Goal: Information Seeking & Learning: Learn about a topic

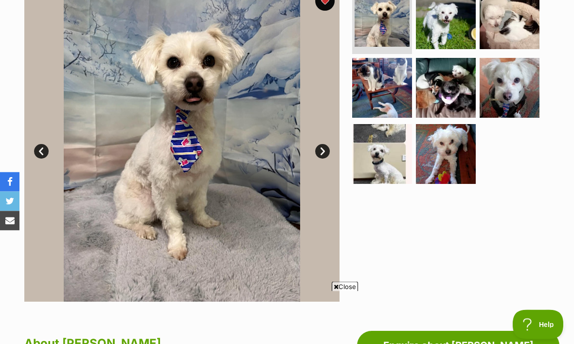
scroll to position [210, 0]
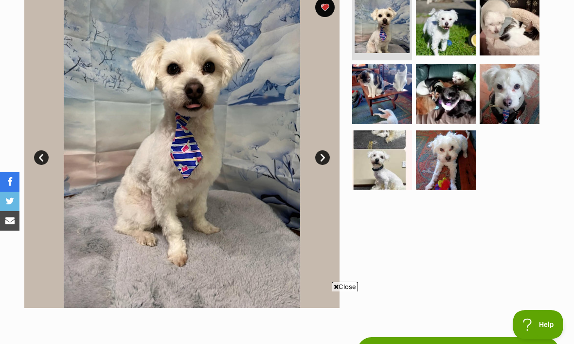
click at [327, 159] on link "Next" at bounding box center [322, 157] width 15 height 15
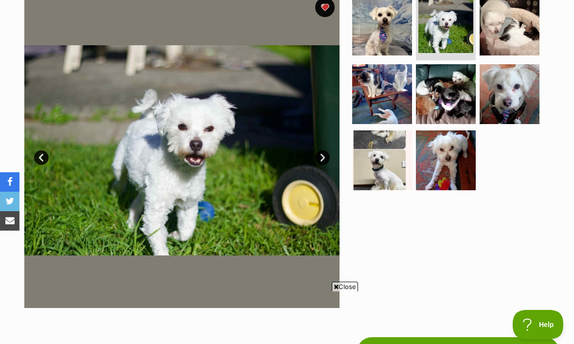
scroll to position [0, 0]
click at [326, 156] on link "Next" at bounding box center [322, 157] width 15 height 15
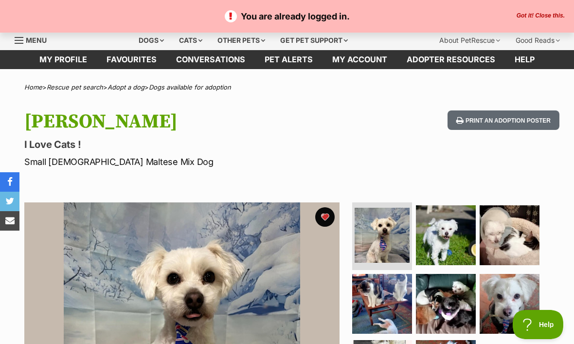
click at [146, 43] on div "Dogs" at bounding box center [151, 40] width 39 height 19
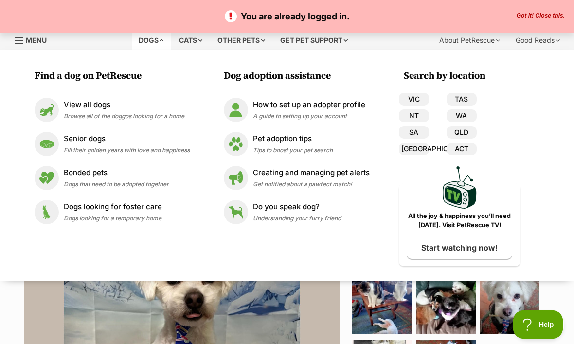
click at [123, 113] on span "Browse all of the doggos looking for a home" at bounding box center [124, 115] width 121 height 7
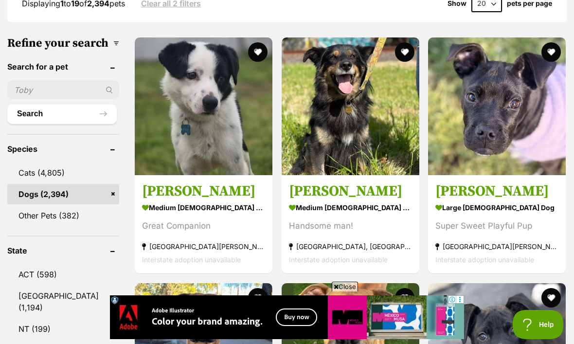
scroll to position [324, 0]
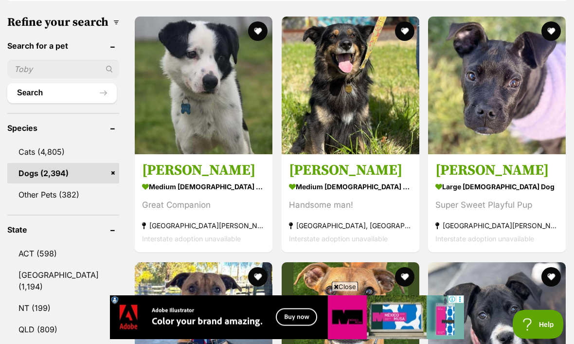
click at [41, 267] on link "[GEOGRAPHIC_DATA] (1,194)" at bounding box center [63, 281] width 112 height 32
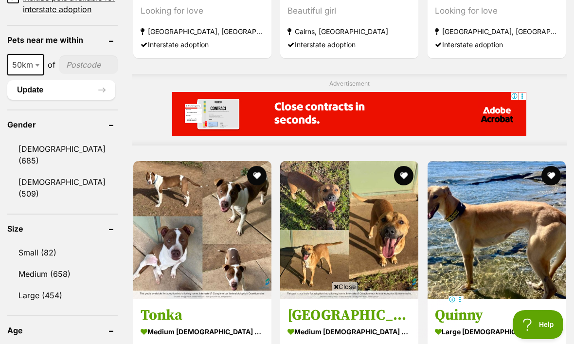
click at [43, 242] on link "Small (82)" at bounding box center [62, 252] width 110 height 20
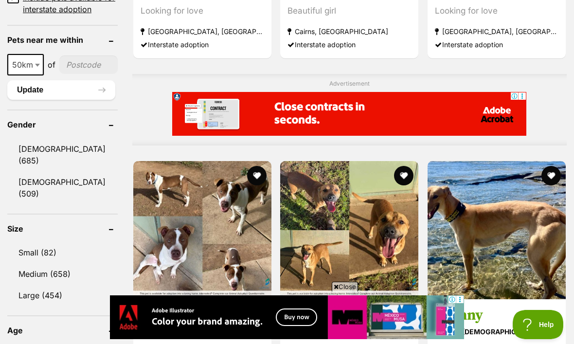
scroll to position [773, 0]
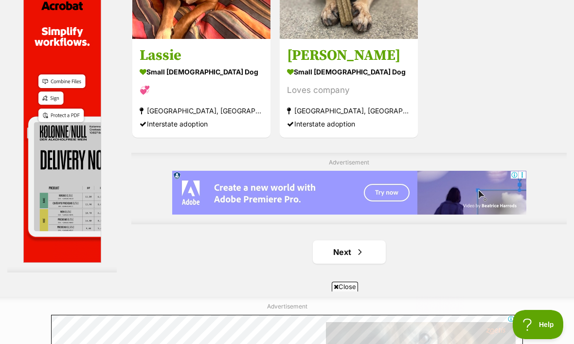
click at [324, 264] on link "Next" at bounding box center [349, 251] width 73 height 23
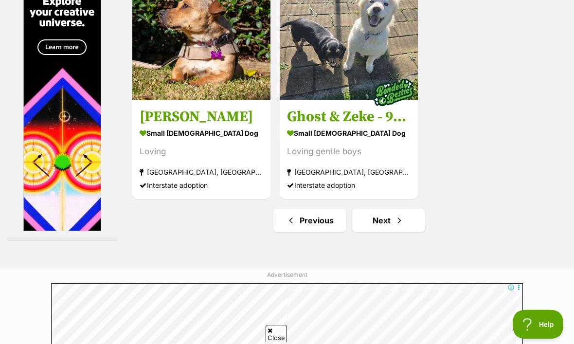
scroll to position [2248, 0]
click at [544, 232] on ul "Previous Next" at bounding box center [348, 220] width 435 height 23
click at [368, 232] on link "Next" at bounding box center [388, 220] width 73 height 23
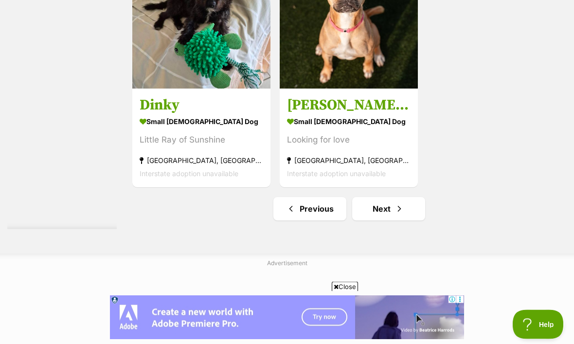
scroll to position [2352, 0]
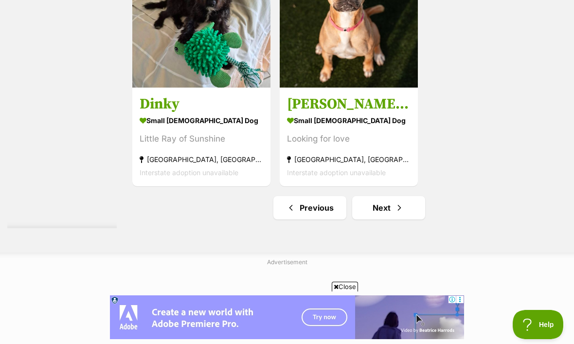
click at [371, 219] on link "Next" at bounding box center [388, 207] width 73 height 23
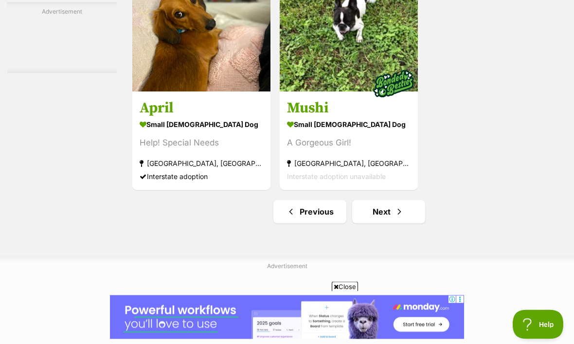
scroll to position [2140, 0]
click at [370, 223] on link "Next" at bounding box center [388, 211] width 73 height 23
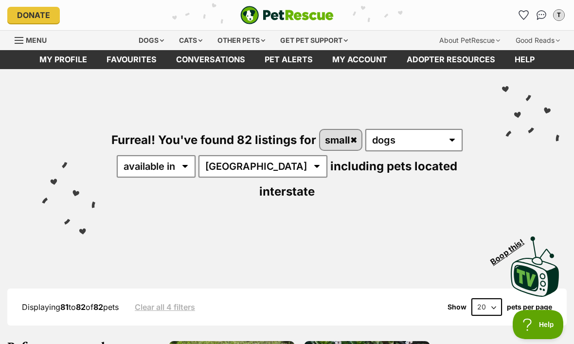
click at [524, 9] on link "Favourites" at bounding box center [524, 15] width 16 height 16
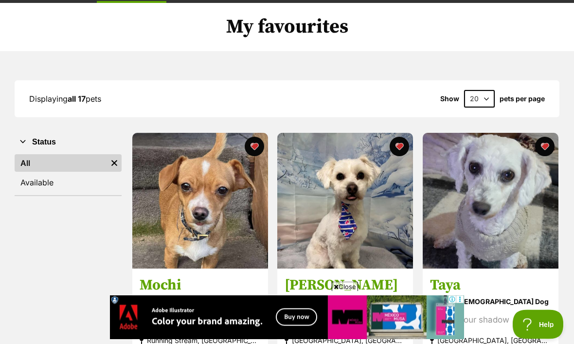
scroll to position [66, 0]
click at [190, 268] on link at bounding box center [200, 266] width 136 height 10
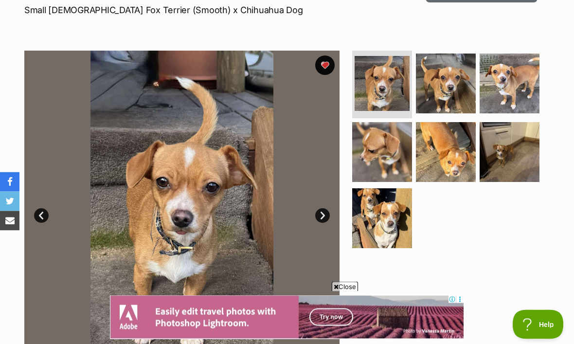
scroll to position [153, 0]
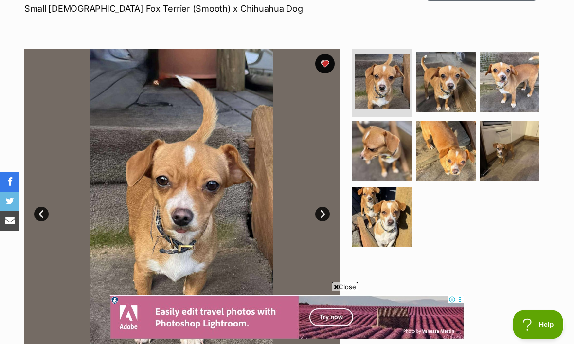
click at [323, 214] on link "Next" at bounding box center [322, 214] width 15 height 15
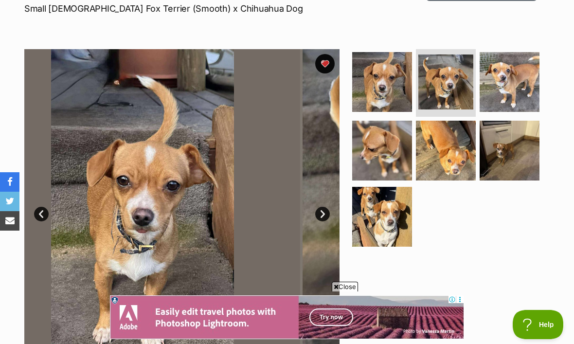
scroll to position [0, 0]
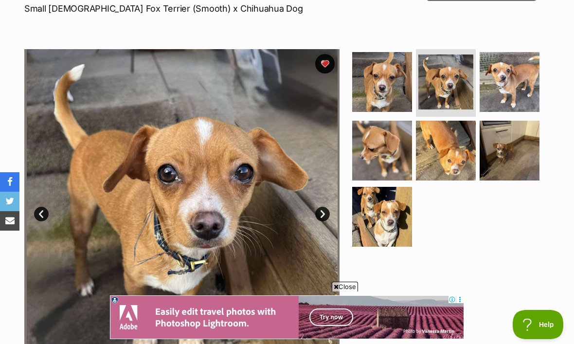
click at [323, 214] on link "Next" at bounding box center [322, 214] width 15 height 15
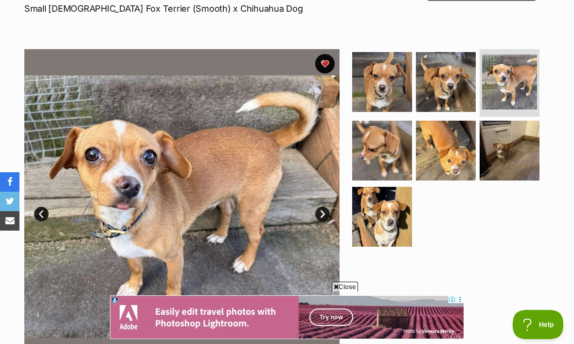
click at [321, 214] on link "Next" at bounding box center [322, 214] width 15 height 15
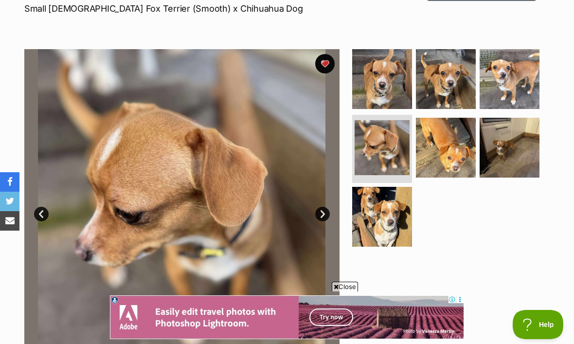
click at [339, 217] on img at bounding box center [496, 206] width 315 height 315
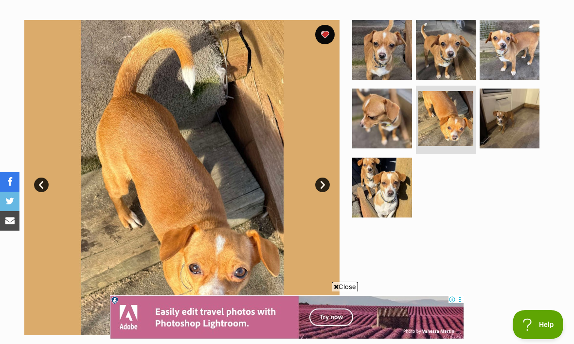
click at [324, 189] on link "Next" at bounding box center [322, 185] width 15 height 15
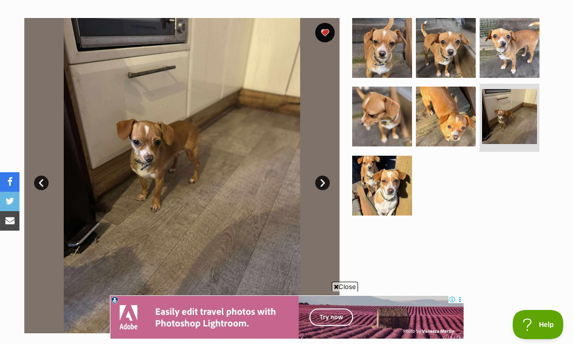
scroll to position [184, 0]
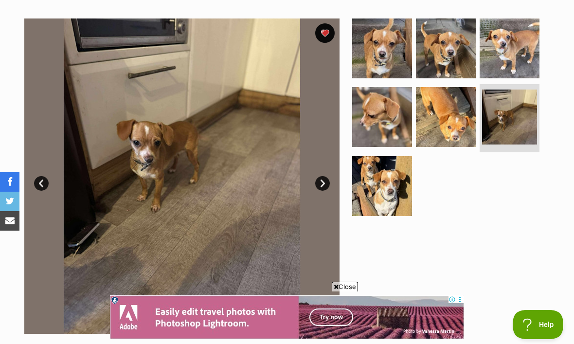
click at [233, 212] on img at bounding box center [181, 175] width 315 height 315
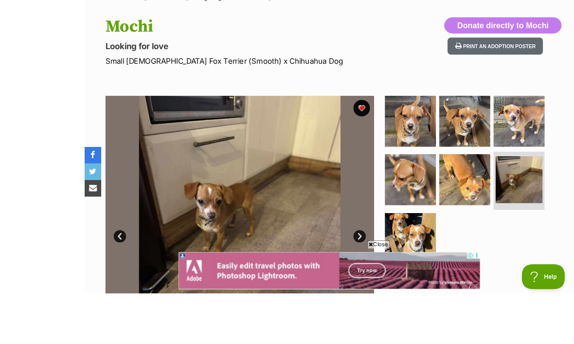
scroll to position [165, 0]
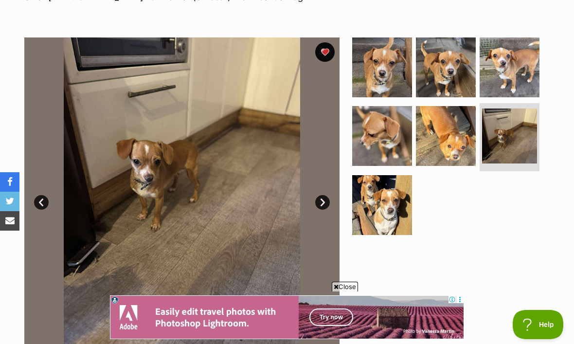
click at [325, 197] on link "Next" at bounding box center [322, 202] width 15 height 15
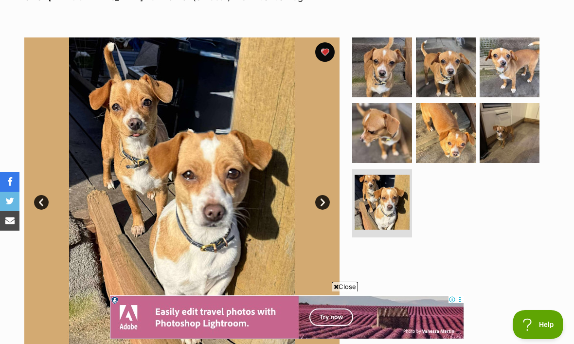
scroll to position [0, 0]
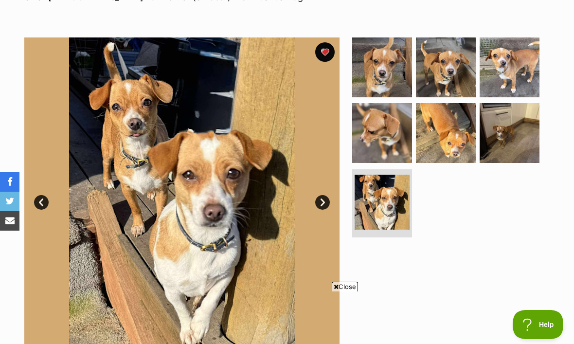
click at [327, 205] on link "Next" at bounding box center [322, 202] width 15 height 15
